Goal: Task Accomplishment & Management: Complete application form

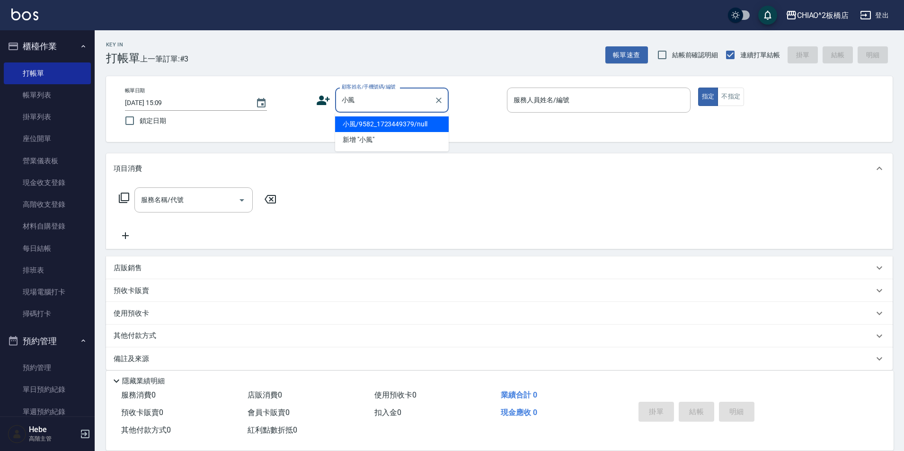
click at [367, 120] on li "小風/9582_1723449379/null" at bounding box center [392, 124] width 114 height 16
type input "小風/9582_1723449379/null"
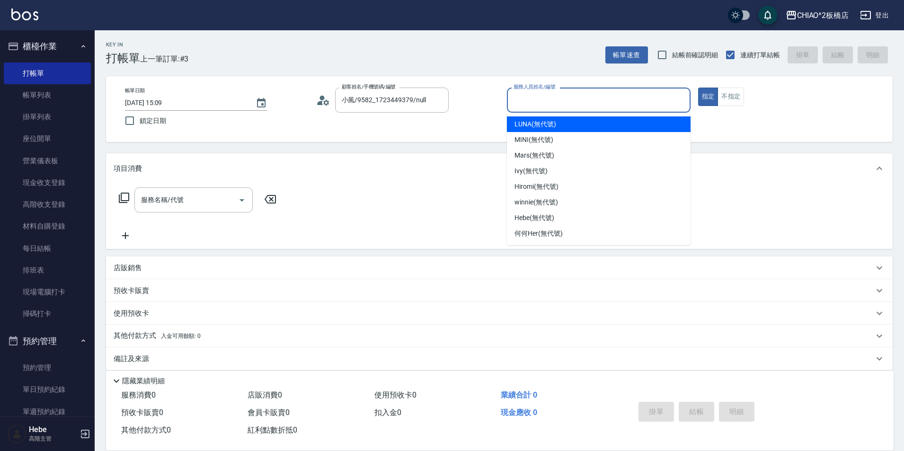
click at [586, 101] on input "服務人員姓名/編號" at bounding box center [598, 100] width 175 height 17
click at [551, 127] on span "LUNA (無代號)" at bounding box center [535, 124] width 42 height 10
type input "LUNA(無代號)"
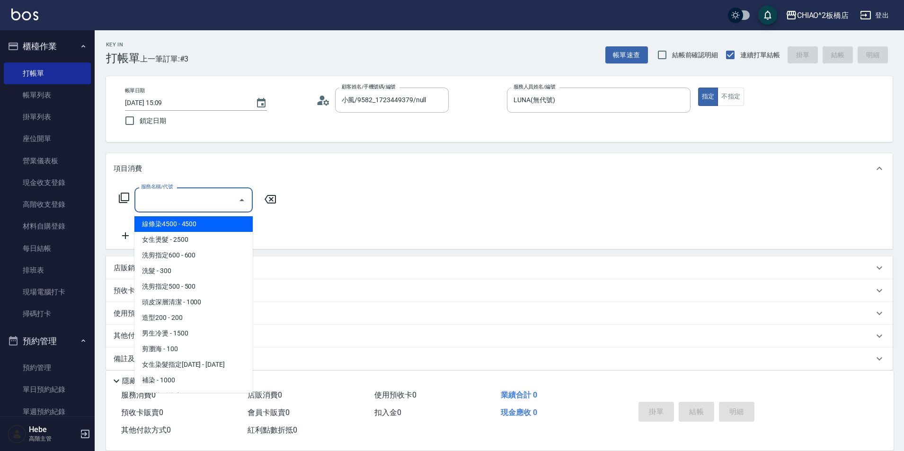
click at [190, 202] on input "服務名稱/代號" at bounding box center [187, 200] width 96 height 17
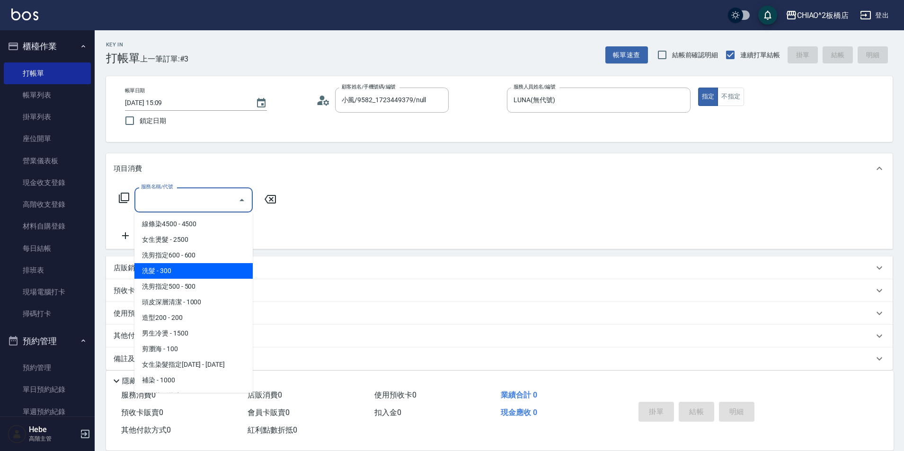
drag, startPoint x: 176, startPoint y: 272, endPoint x: 112, endPoint y: 248, distance: 68.6
click at [173, 271] on span "洗髮 - 300" at bounding box center [193, 271] width 118 height 16
type input "洗髮(96679)"
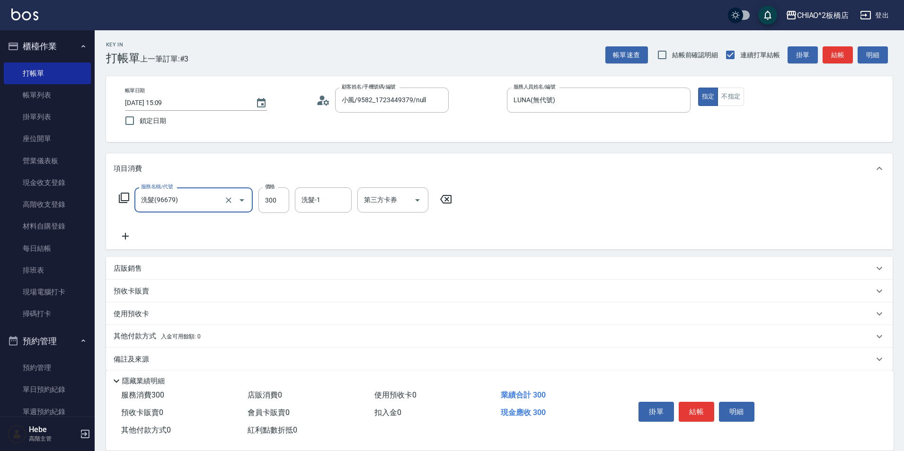
click at [129, 236] on icon at bounding box center [126, 235] width 24 height 11
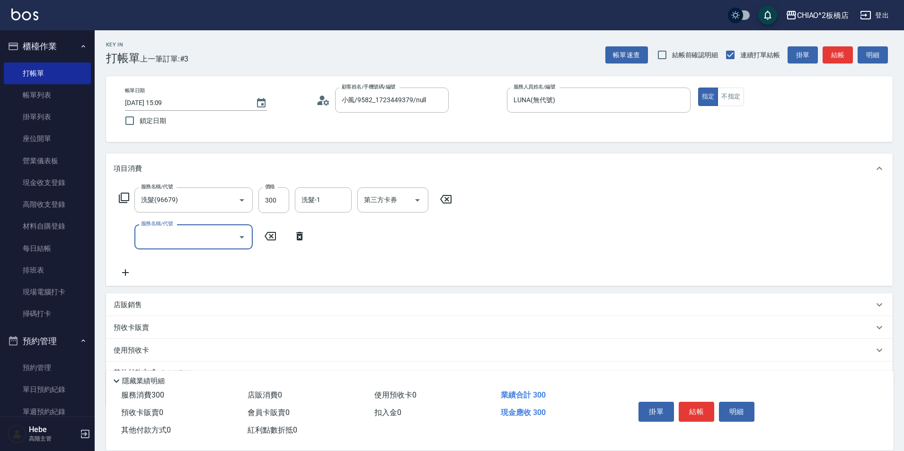
click at [156, 237] on input "服務名稱/代號" at bounding box center [187, 237] width 96 height 17
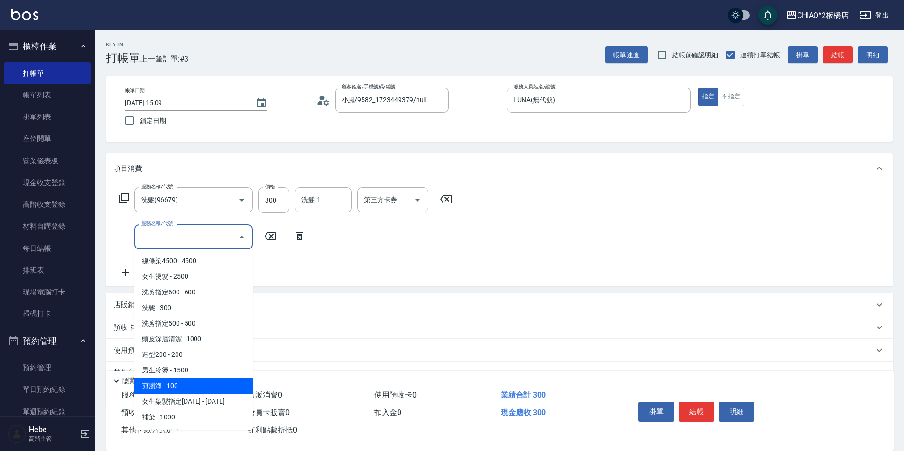
click at [187, 383] on span "剪瀏海 - 100" at bounding box center [193, 386] width 118 height 16
type input "剪瀏海(96690)"
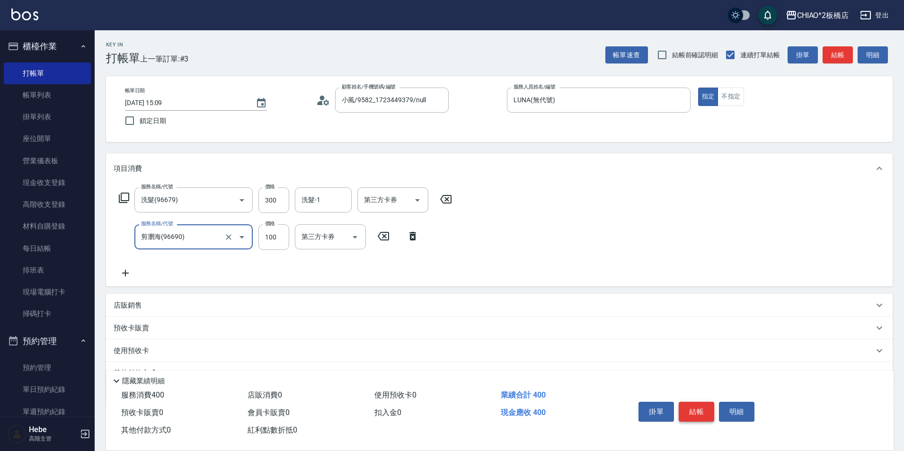
click at [695, 409] on button "結帳" at bounding box center [696, 412] width 35 height 20
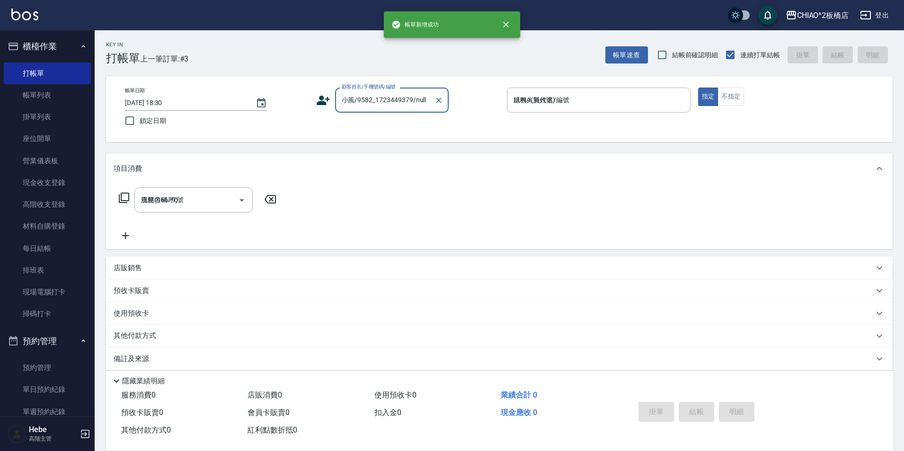
type input "[DATE] 18:30"
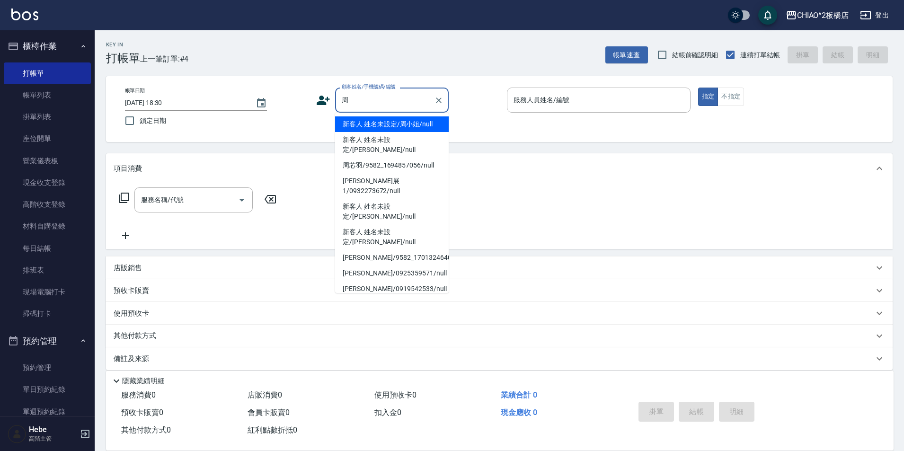
click at [380, 118] on li "新客人 姓名未設定/周小姐/null" at bounding box center [392, 124] width 114 height 16
type input "新客人 姓名未設定/周小姐/null"
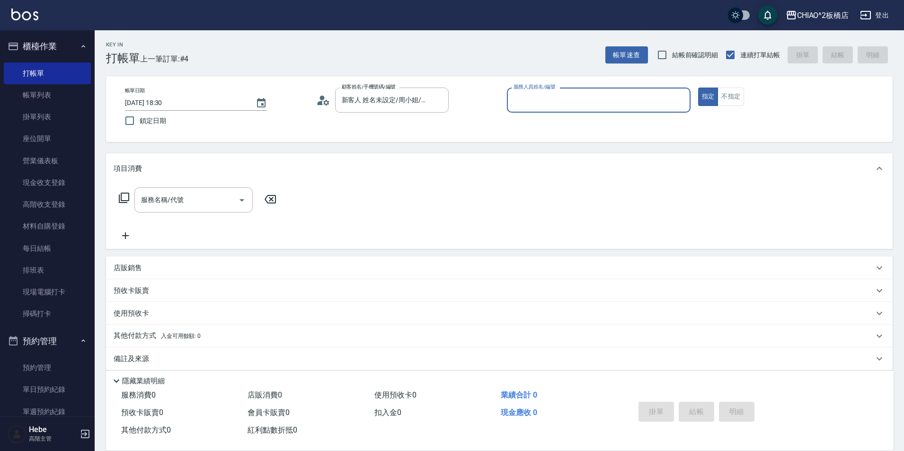
click at [514, 99] on input "服務人員姓名/編號" at bounding box center [598, 100] width 175 height 17
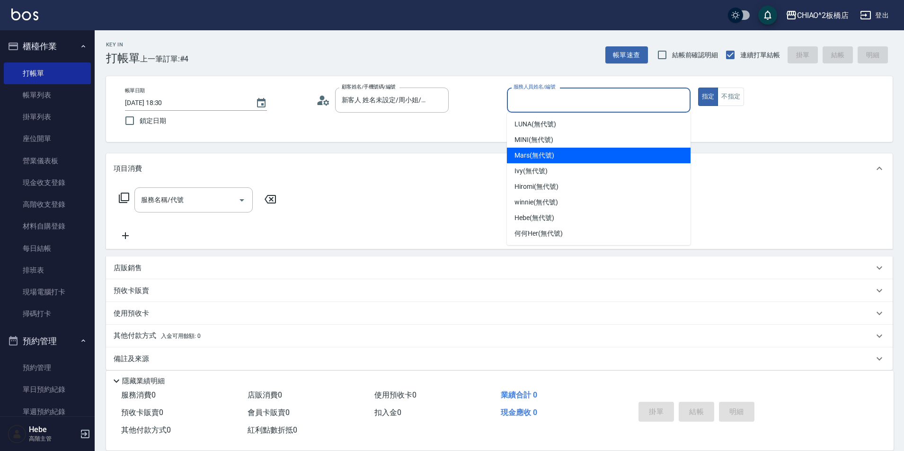
click at [526, 155] on span "Mars (無代號)" at bounding box center [534, 155] width 40 height 10
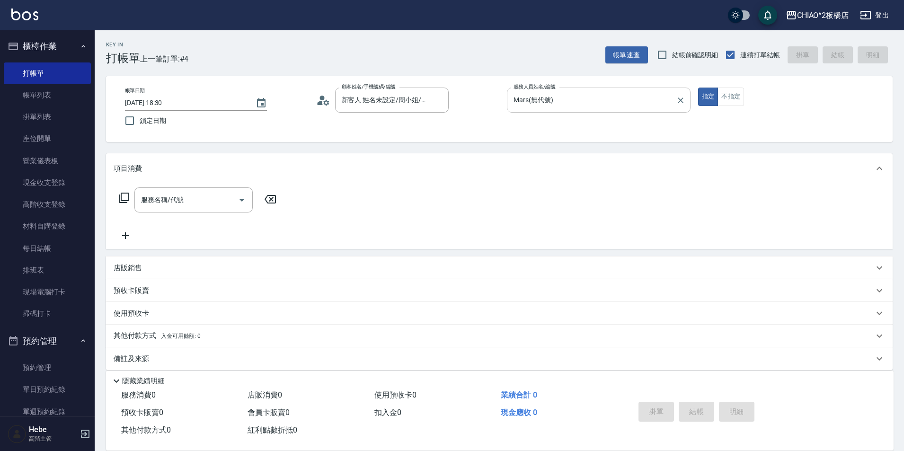
drag, startPoint x: 526, startPoint y: 155, endPoint x: 530, endPoint y: 109, distance: 46.5
click at [528, 140] on div "Key In 打帳單 上一筆訂單:#4 帳單速查 結帳前確認明細 連續打單結帳 掛單 結帳 明細 帳單日期 [DATE] 18:30 鎖定日期 顧客姓名/手機…" at bounding box center [499, 245] width 809 height 431
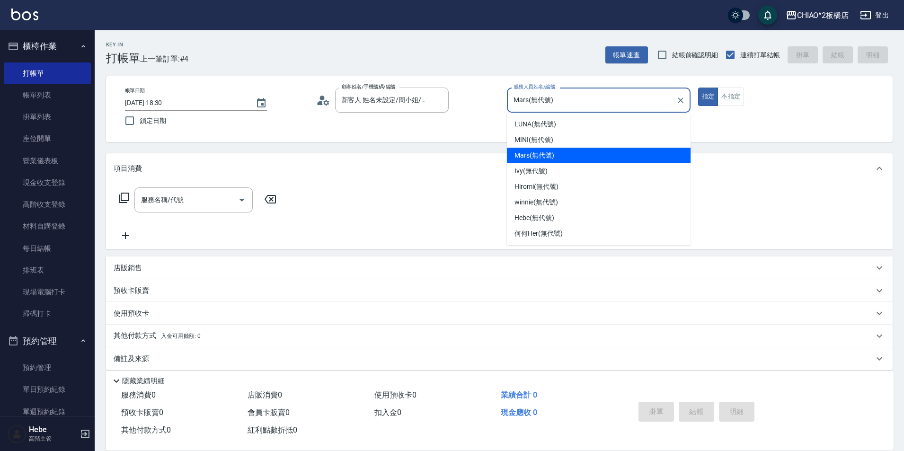
click at [530, 105] on input "Mars(無代號)" at bounding box center [591, 100] width 161 height 17
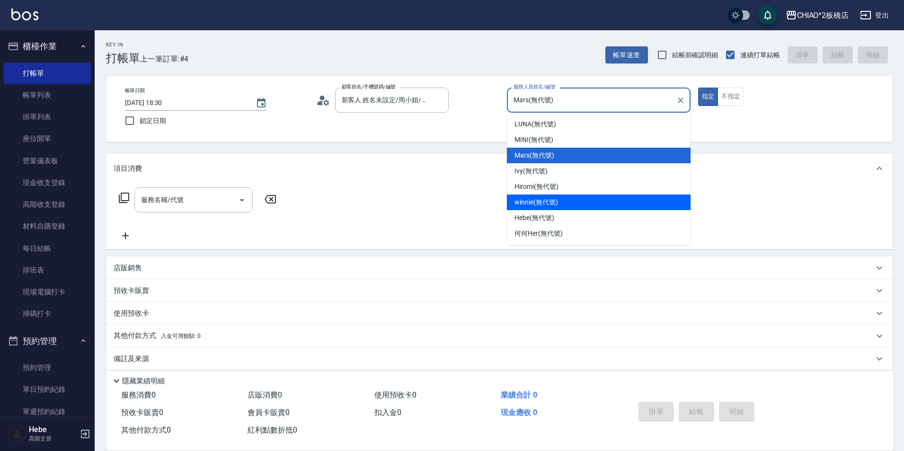
click at [522, 208] on div "winnie (無代號)" at bounding box center [599, 203] width 184 height 16
type input "winnie(無代號)"
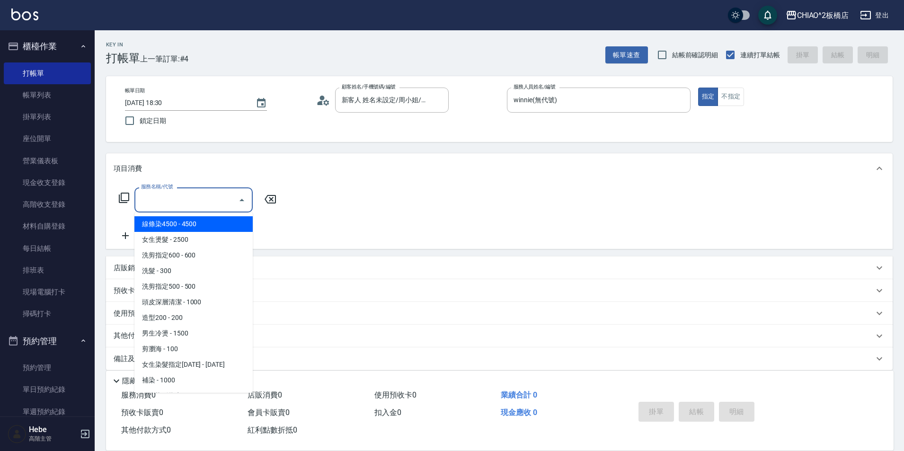
click at [209, 203] on input "服務名稱/代號" at bounding box center [187, 200] width 96 height 17
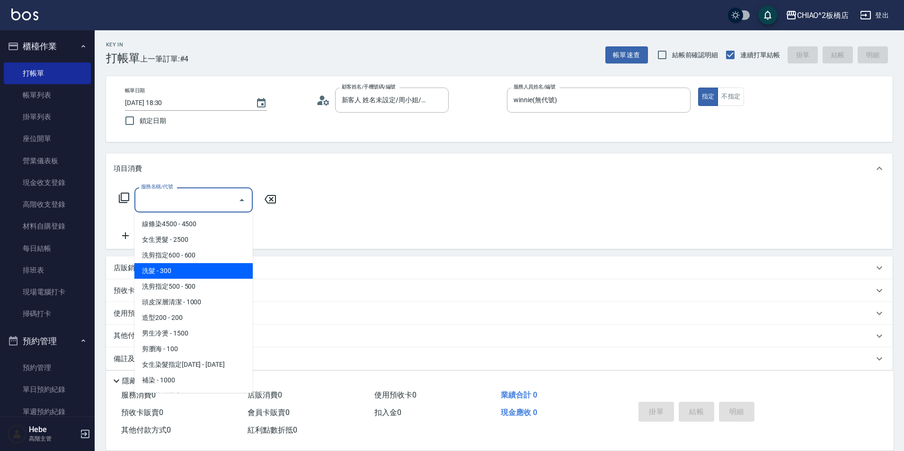
click at [188, 268] on span "洗髮 - 300" at bounding box center [193, 271] width 118 height 16
type input "洗髮(96679)"
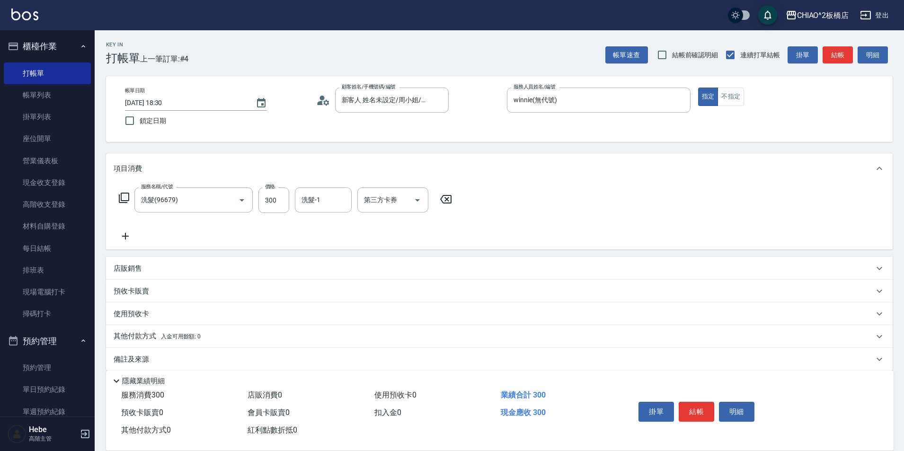
click at [130, 236] on icon at bounding box center [126, 235] width 24 height 11
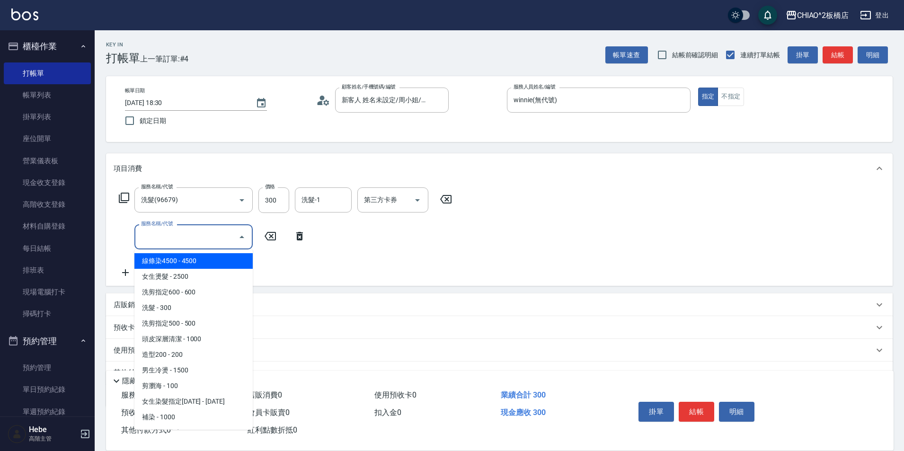
drag, startPoint x: 149, startPoint y: 229, endPoint x: 172, endPoint y: 267, distance: 45.0
click at [149, 229] on input "服務名稱/代號" at bounding box center [187, 237] width 96 height 17
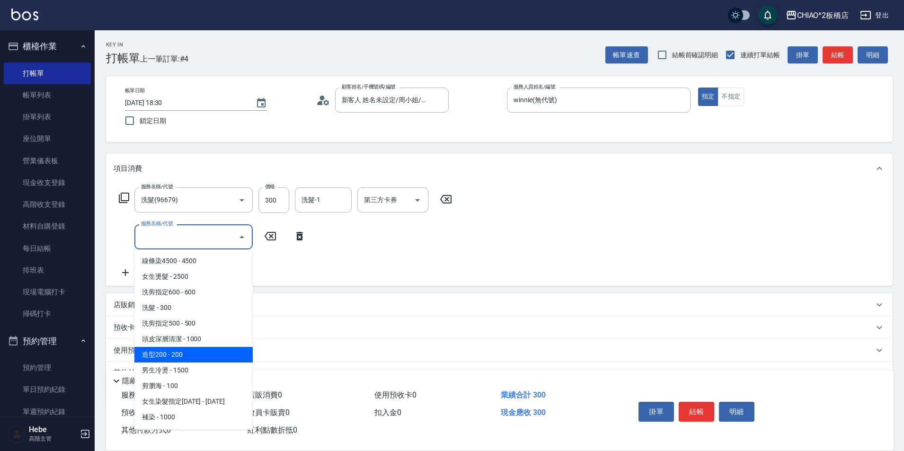
click at [214, 359] on span "造型200 - 200" at bounding box center [193, 355] width 118 height 16
type input "造型200(96686)"
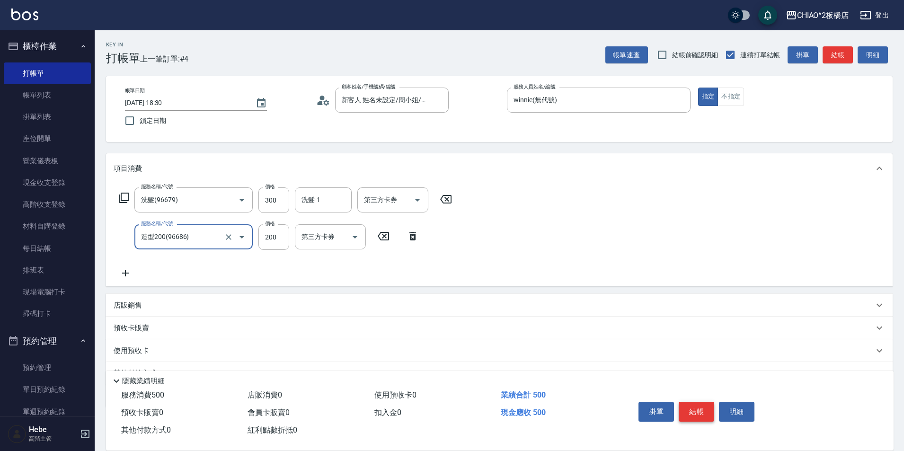
click at [695, 409] on button "結帳" at bounding box center [696, 412] width 35 height 20
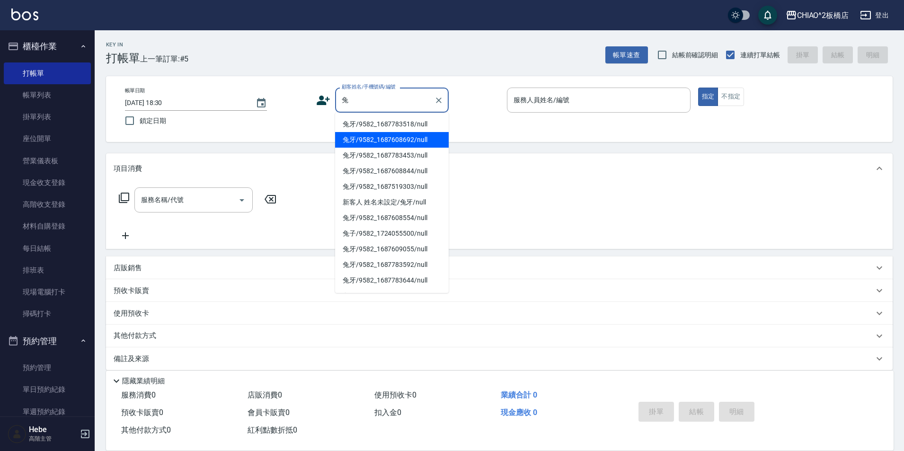
click at [394, 135] on li "兔牙/9582_1687608692/null" at bounding box center [392, 140] width 114 height 16
type input "兔牙/9582_1687608692/null"
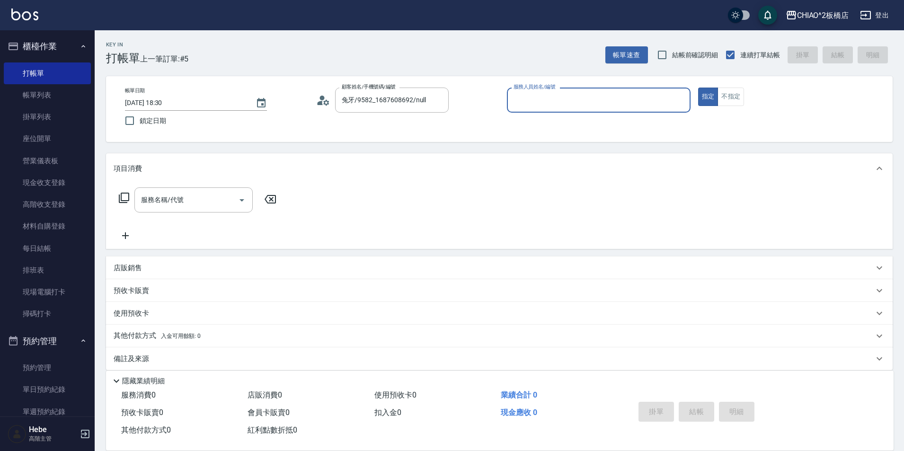
click at [518, 100] on input "服務人員姓名/編號" at bounding box center [598, 100] width 175 height 17
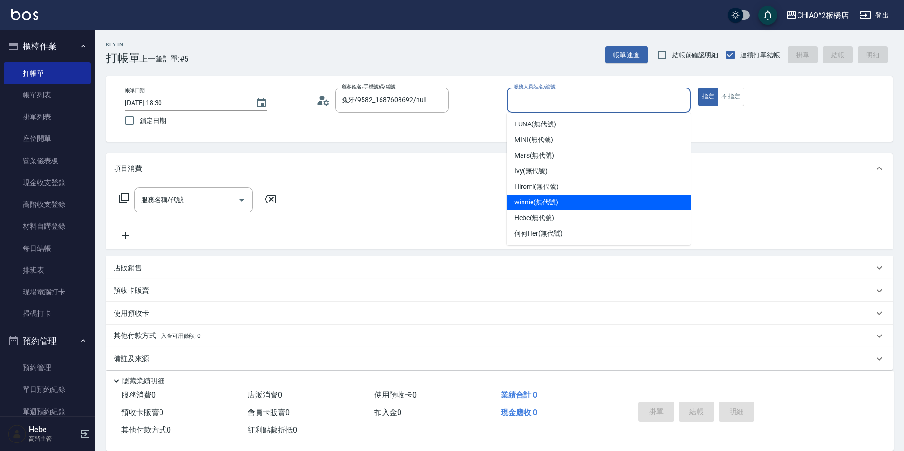
click at [534, 200] on span "winnie (無代號)" at bounding box center [535, 202] width 43 height 10
type input "winnie(無代號)"
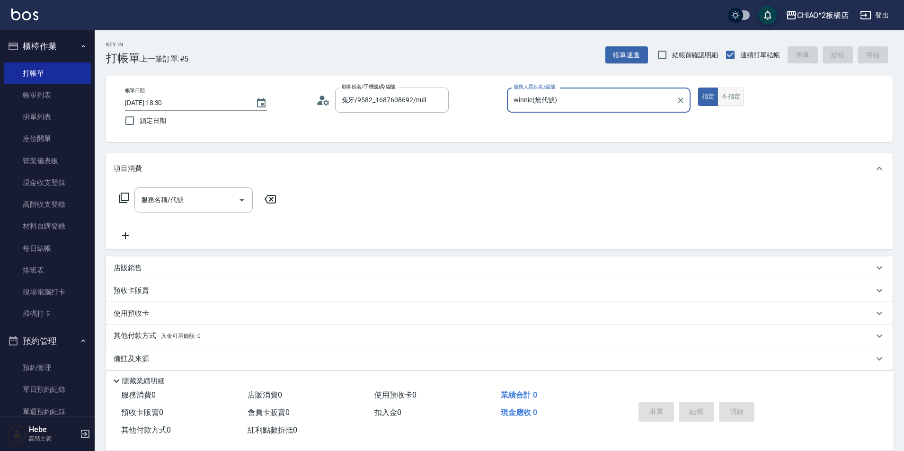
click at [732, 94] on button "不指定" at bounding box center [730, 97] width 27 height 18
drag, startPoint x: 210, startPoint y: 204, endPoint x: 209, endPoint y: 210, distance: 5.2
click at [210, 207] on input "服務名稱/代號" at bounding box center [187, 200] width 96 height 17
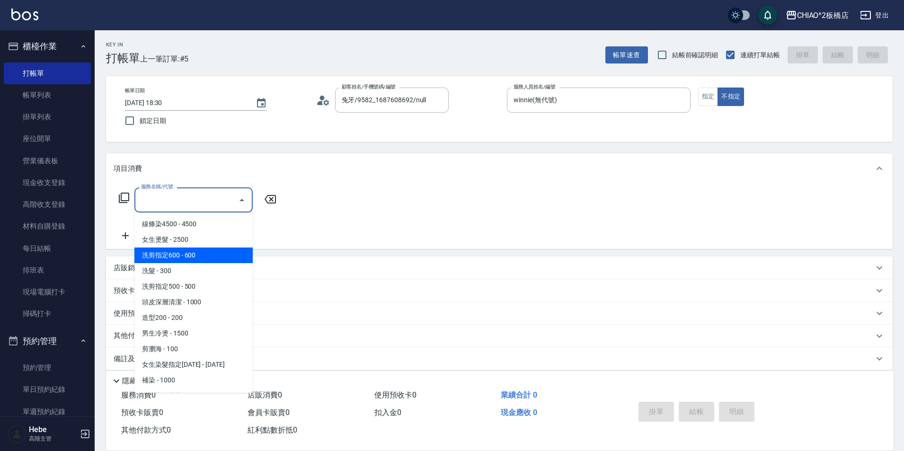
drag, startPoint x: 201, startPoint y: 257, endPoint x: 589, endPoint y: 385, distance: 408.4
click at [206, 258] on span "洗剪指定600 - 600" at bounding box center [193, 256] width 118 height 16
type input "洗剪指定600(96678)"
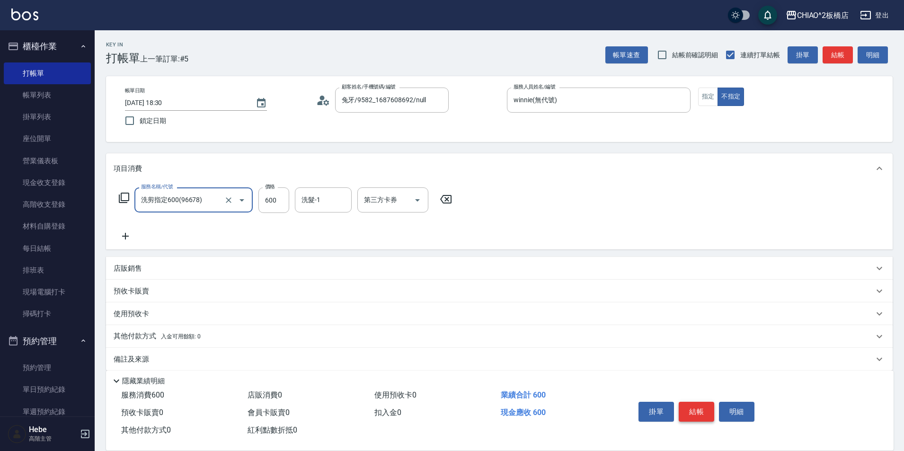
click at [700, 407] on button "結帳" at bounding box center [696, 412] width 35 height 20
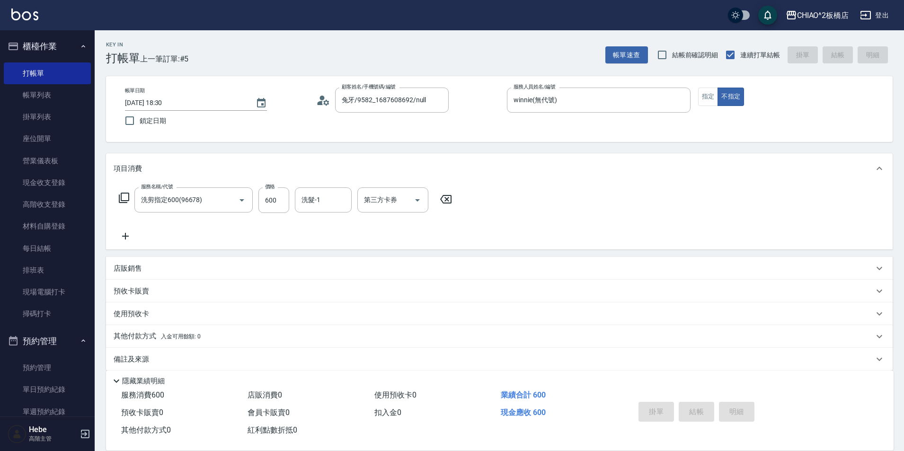
type input "[DATE] 18:31"
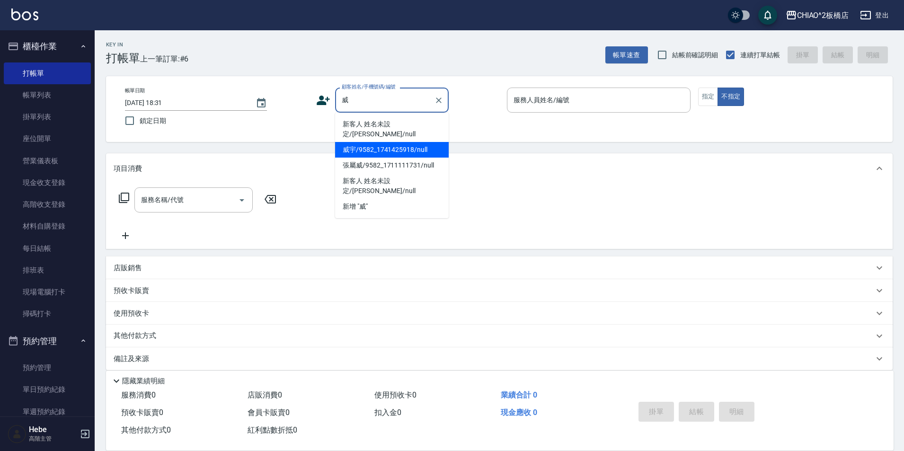
click at [336, 142] on li "威宇/9582_1741425918/null" at bounding box center [392, 150] width 114 height 16
type input "威宇/9582_1741425918/null"
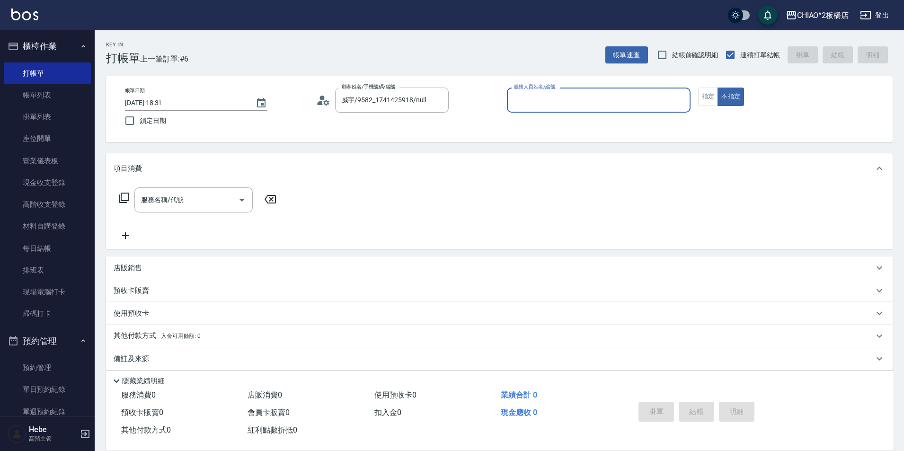
click at [535, 90] on label "服務人員姓名/編號" at bounding box center [534, 86] width 42 height 7
click at [535, 92] on input "服務人員姓名/編號" at bounding box center [598, 100] width 175 height 17
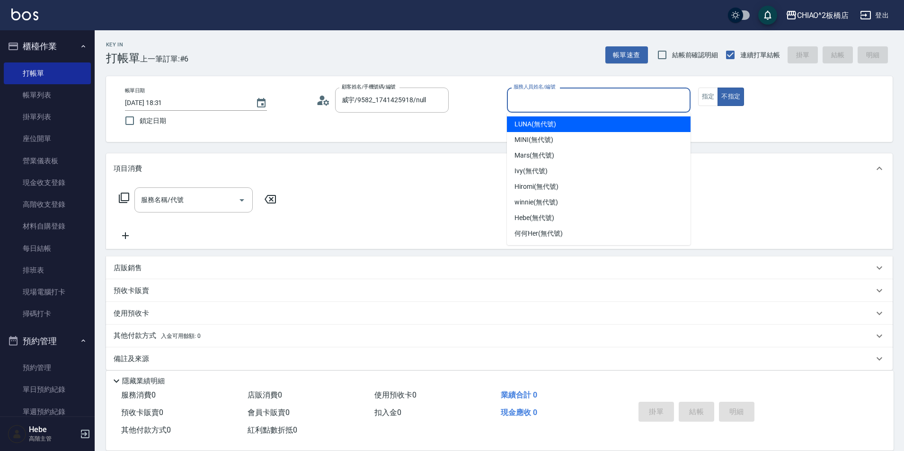
click at [546, 97] on input "服務人員姓名/編號" at bounding box center [598, 100] width 175 height 17
click at [538, 121] on span "LUNA (無代號)" at bounding box center [535, 124] width 42 height 10
type input "LUNA(無代號)"
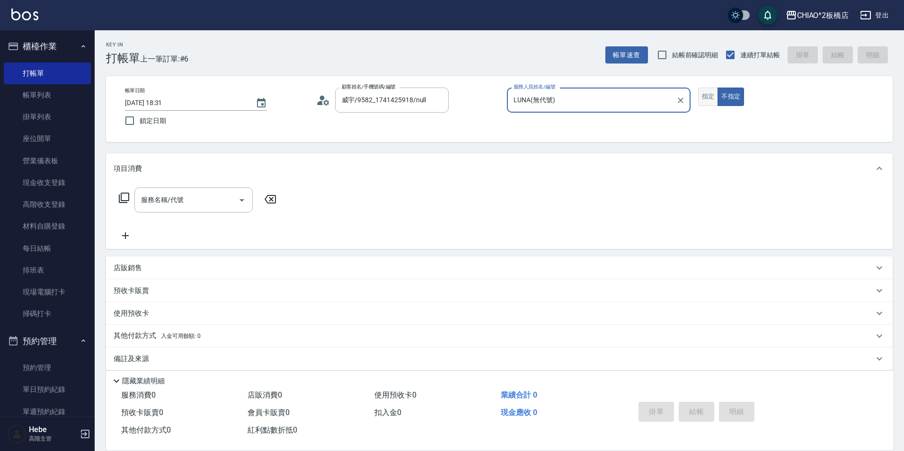
click at [716, 101] on button "指定" at bounding box center [708, 97] width 20 height 18
click at [208, 201] on input "服務名稱/代號" at bounding box center [187, 200] width 96 height 17
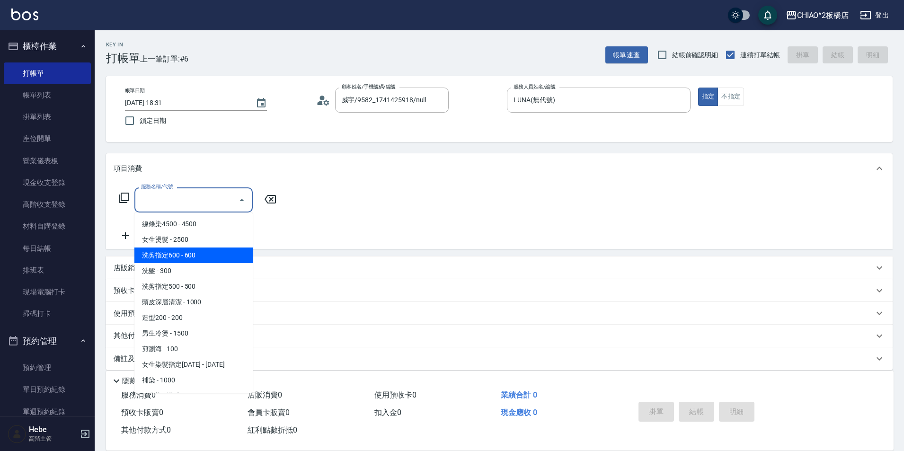
drag, startPoint x: 204, startPoint y: 255, endPoint x: 416, endPoint y: 310, distance: 218.6
click at [204, 255] on span "洗剪指定600 - 600" at bounding box center [193, 256] width 118 height 16
type input "洗剪指定600(96678)"
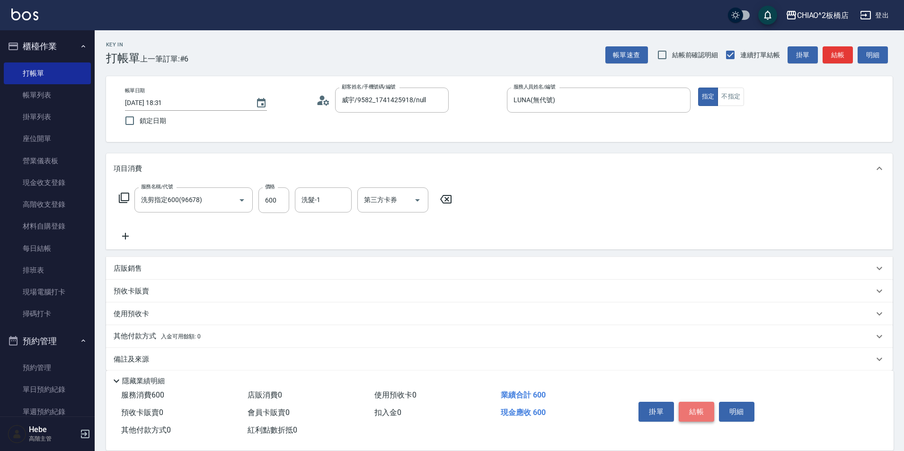
click at [691, 404] on button "結帳" at bounding box center [696, 412] width 35 height 20
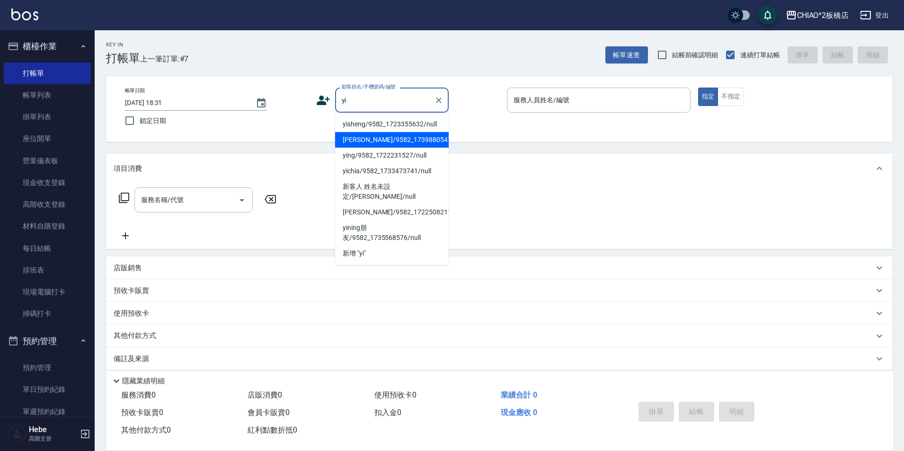
click at [372, 142] on li "[PERSON_NAME]/9582_1739880547/null" at bounding box center [392, 140] width 114 height 16
type input "[PERSON_NAME]/9582_1739880547/null"
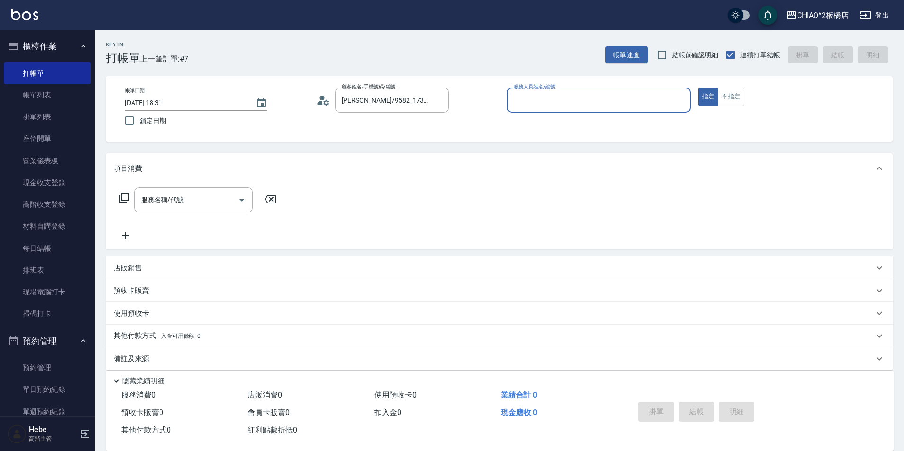
click at [522, 99] on input "服務人員姓名/編號" at bounding box center [598, 100] width 175 height 17
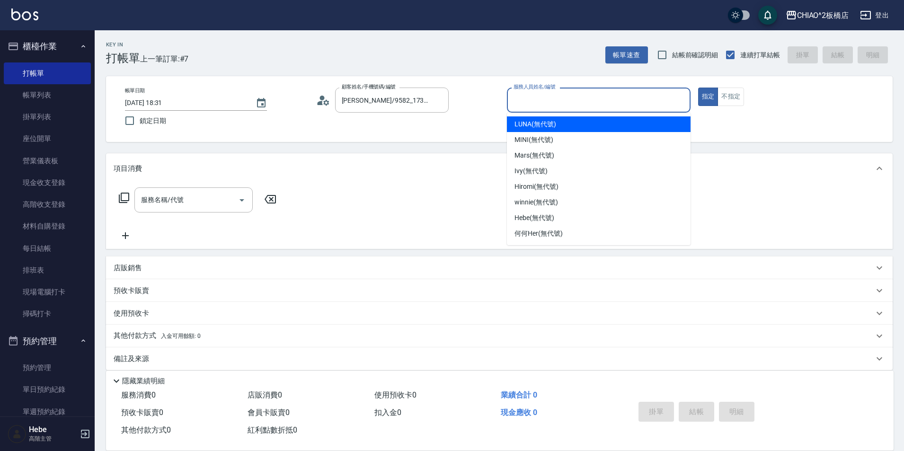
click at [527, 122] on span "LUNA (無代號)" at bounding box center [535, 124] width 42 height 10
type input "LUNA(無代號)"
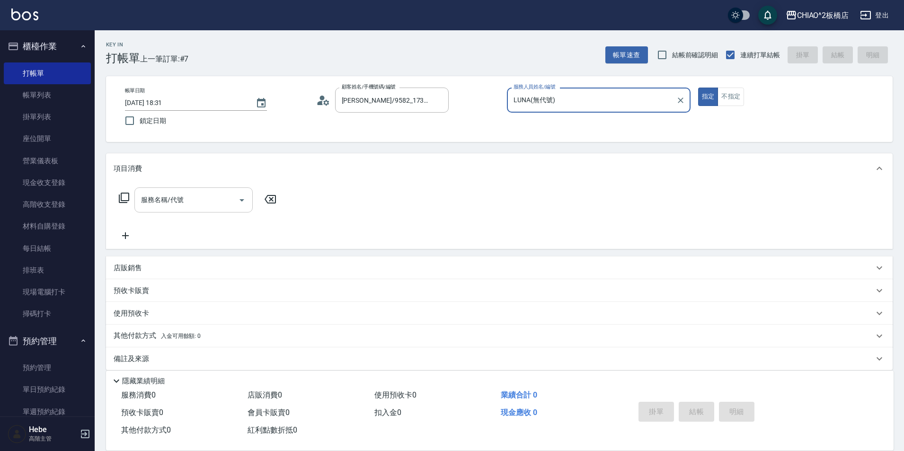
click at [211, 209] on div "服務名稱/代號" at bounding box center [193, 199] width 118 height 25
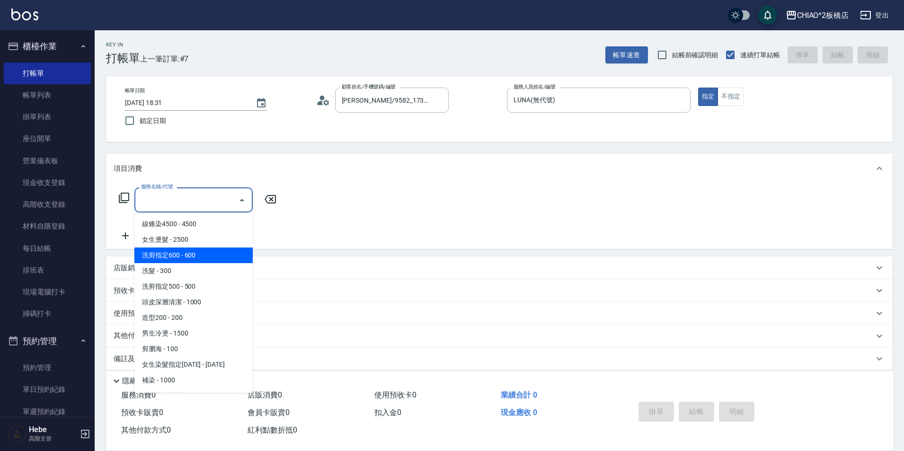
click at [192, 256] on span "洗剪指定600 - 600" at bounding box center [193, 256] width 118 height 16
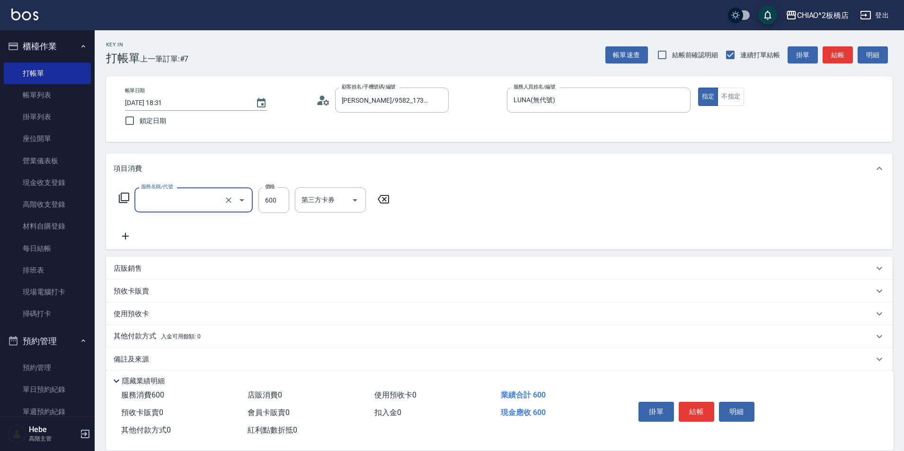
type input "洗剪指定600(96678)"
click at [686, 407] on button "結帳" at bounding box center [696, 412] width 35 height 20
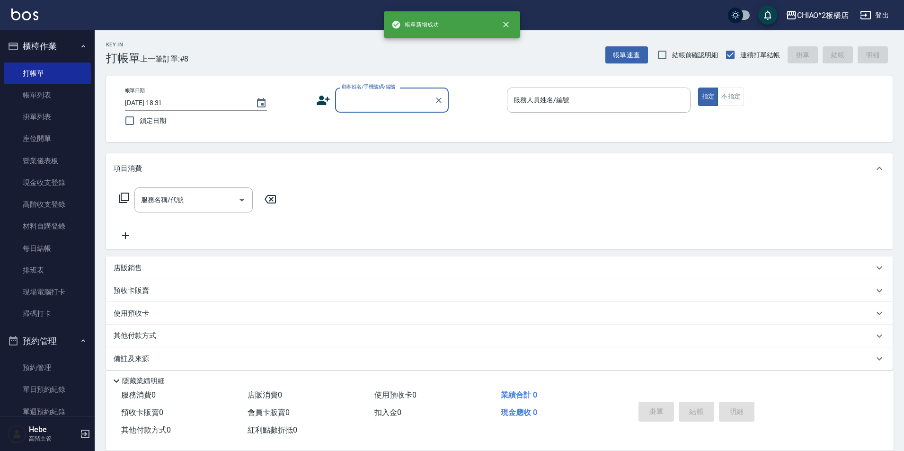
type input "ㄗ"
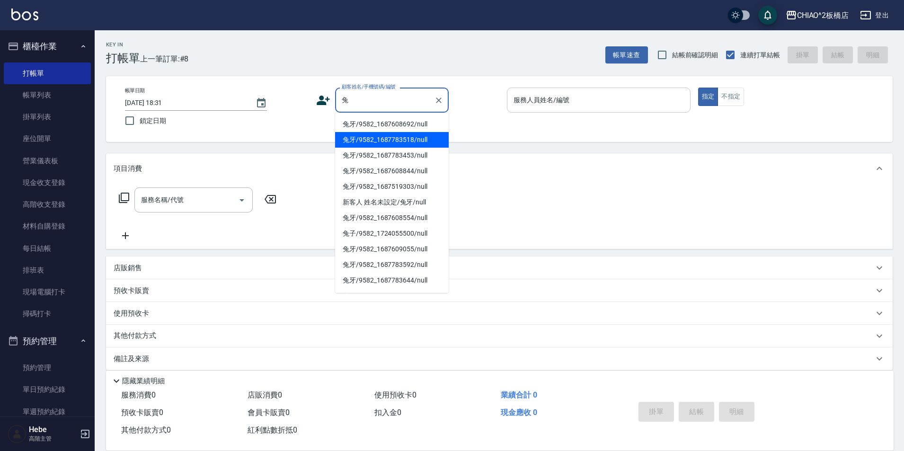
drag, startPoint x: 412, startPoint y: 141, endPoint x: 529, endPoint y: 94, distance: 125.9
click at [412, 141] on li "兔牙/9582_1687783518/null" at bounding box center [392, 140] width 114 height 16
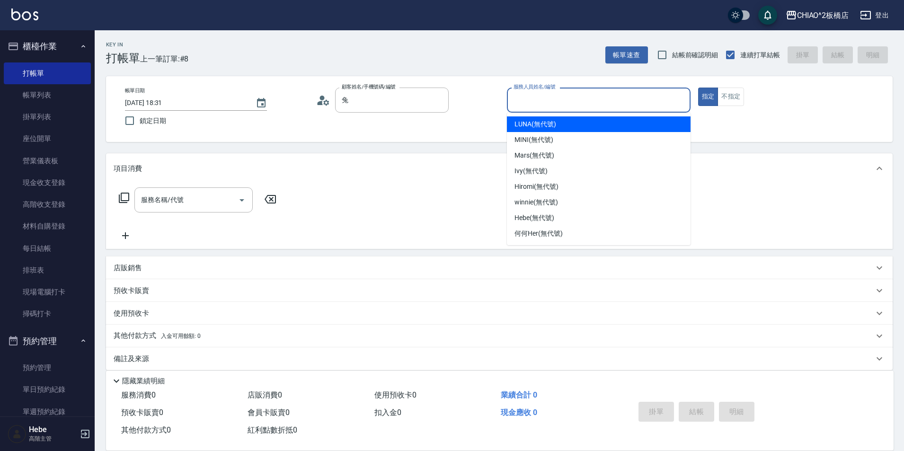
type input "兔牙/9582_1687783518/null"
click at [529, 94] on input "服務人員姓名/編號" at bounding box center [598, 100] width 175 height 17
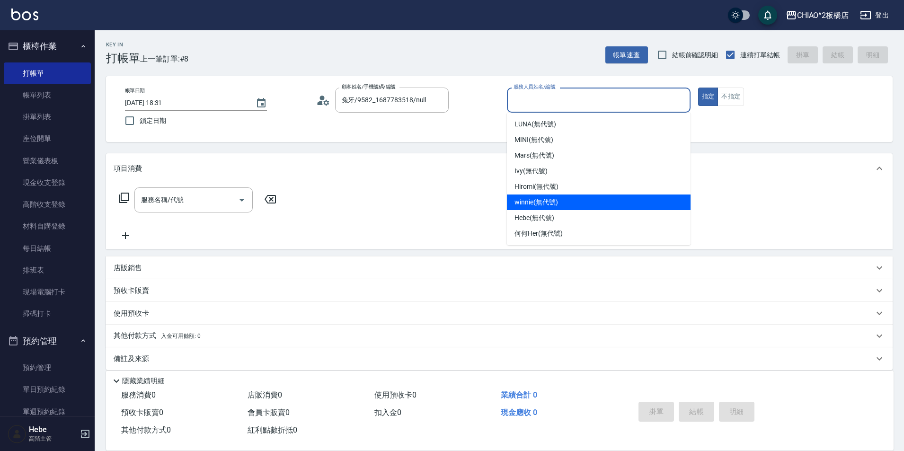
click at [543, 208] on div "winnie (無代號)" at bounding box center [599, 203] width 184 height 16
type input "winnie(無代號)"
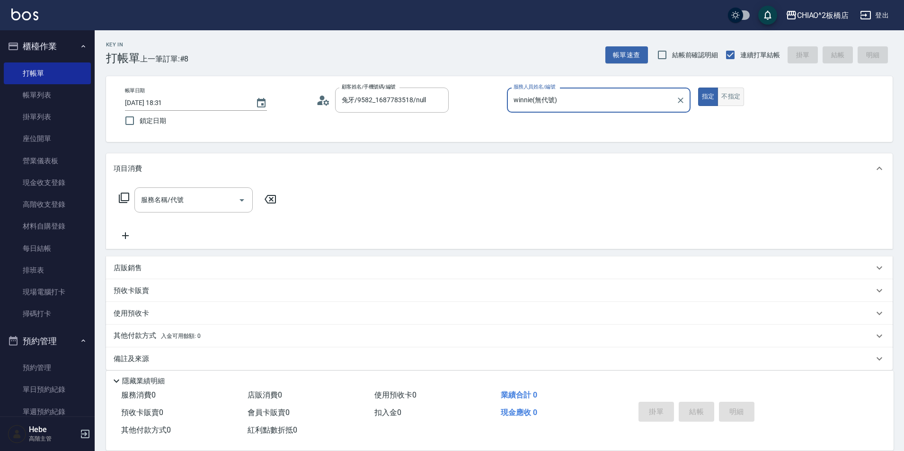
click at [735, 94] on button "不指定" at bounding box center [730, 97] width 27 height 18
click at [213, 206] on input "服務名稱/代號" at bounding box center [187, 200] width 96 height 17
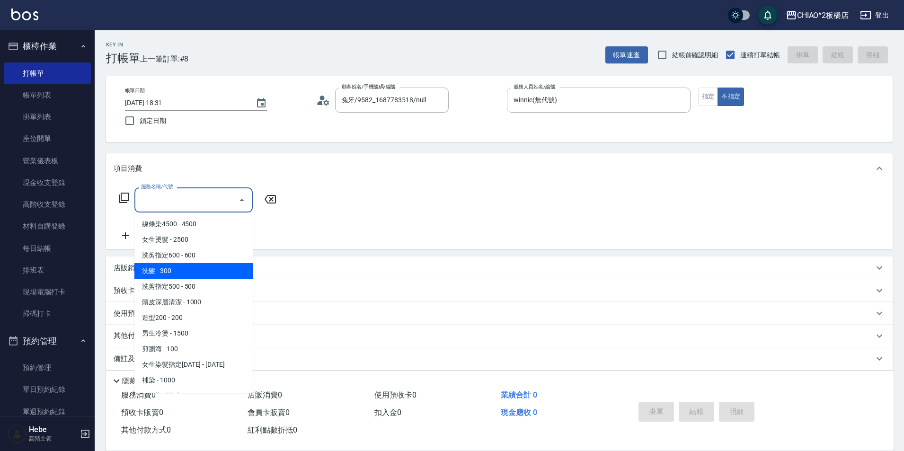
click at [207, 269] on span "洗髮 - 300" at bounding box center [193, 271] width 118 height 16
type input "洗髮(96679)"
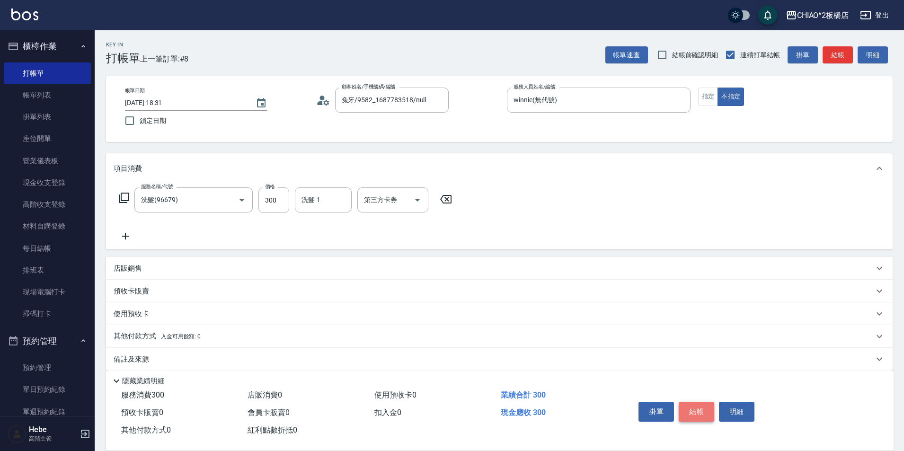
click at [695, 406] on button "結帳" at bounding box center [696, 412] width 35 height 20
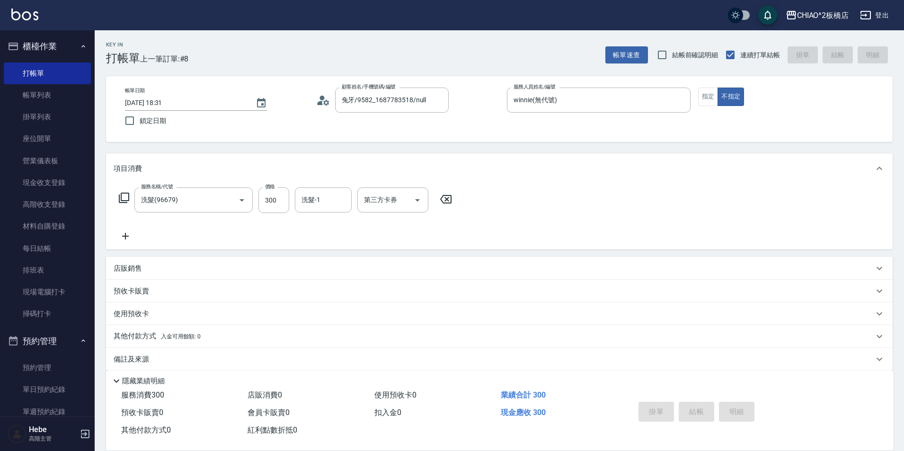
type input "[DATE] 18:36"
